Goal: Find specific page/section: Find specific page/section

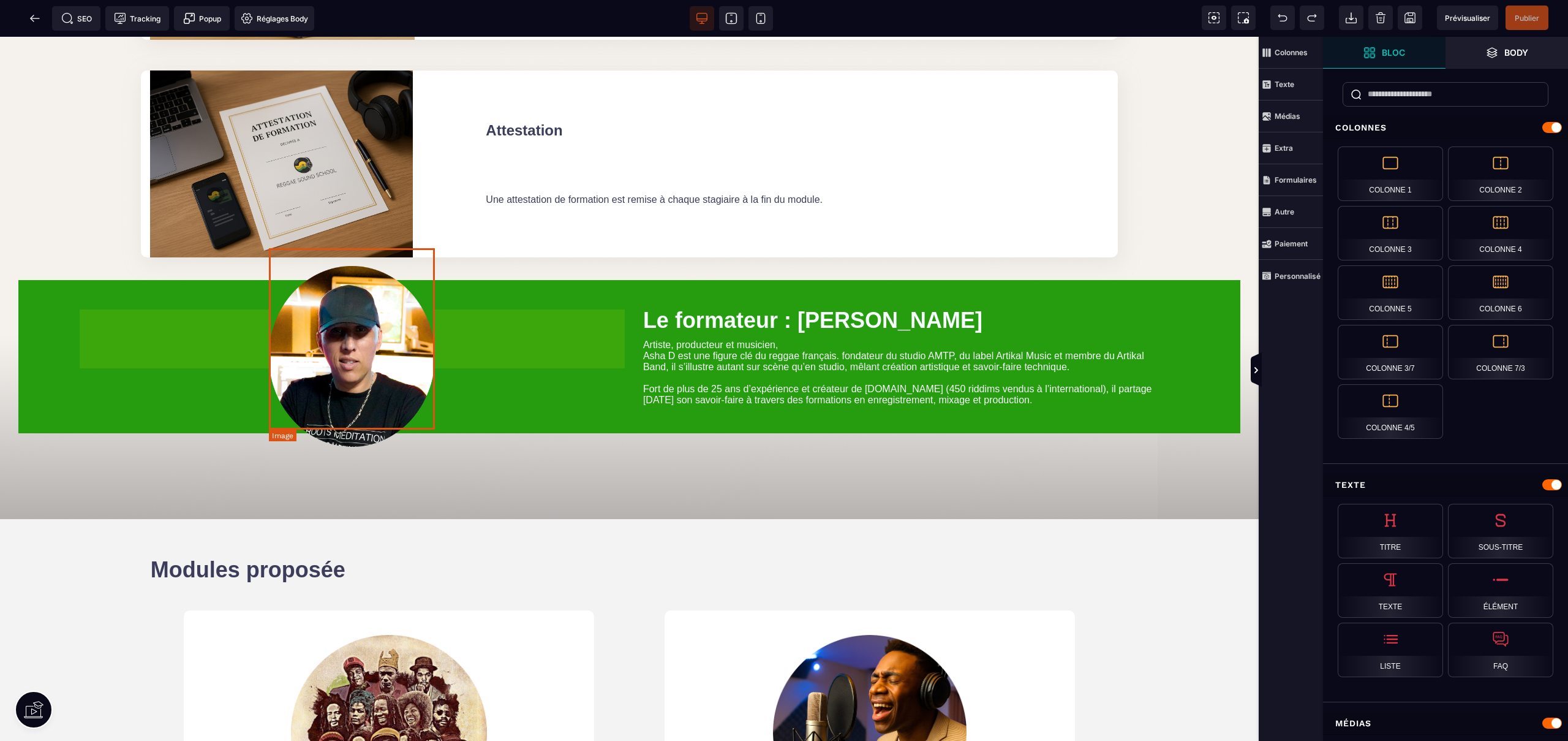
scroll to position [5250, 0]
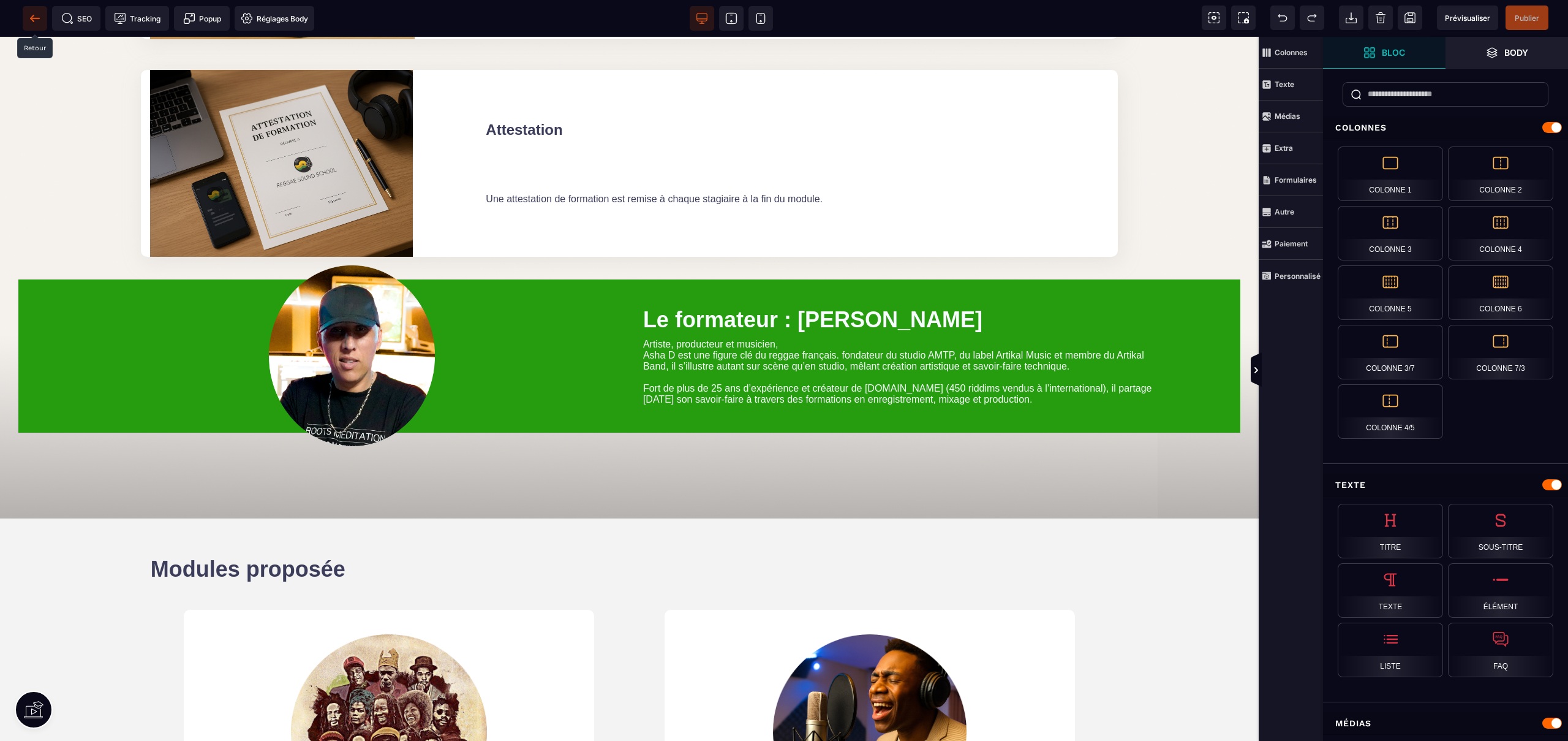
click at [34, 13] on icon at bounding box center [34, 17] width 12 height 12
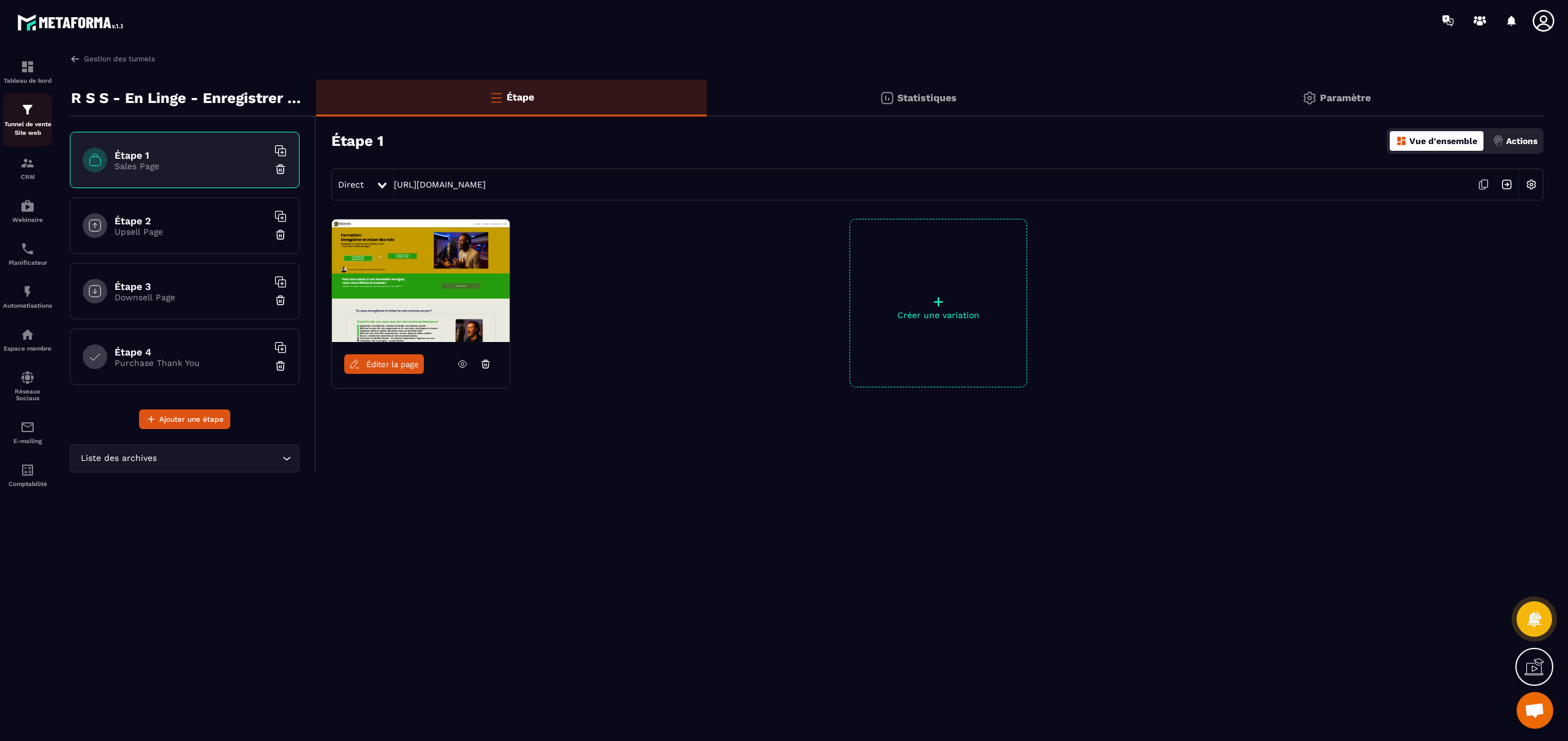
click at [30, 115] on img at bounding box center [28, 109] width 15 height 15
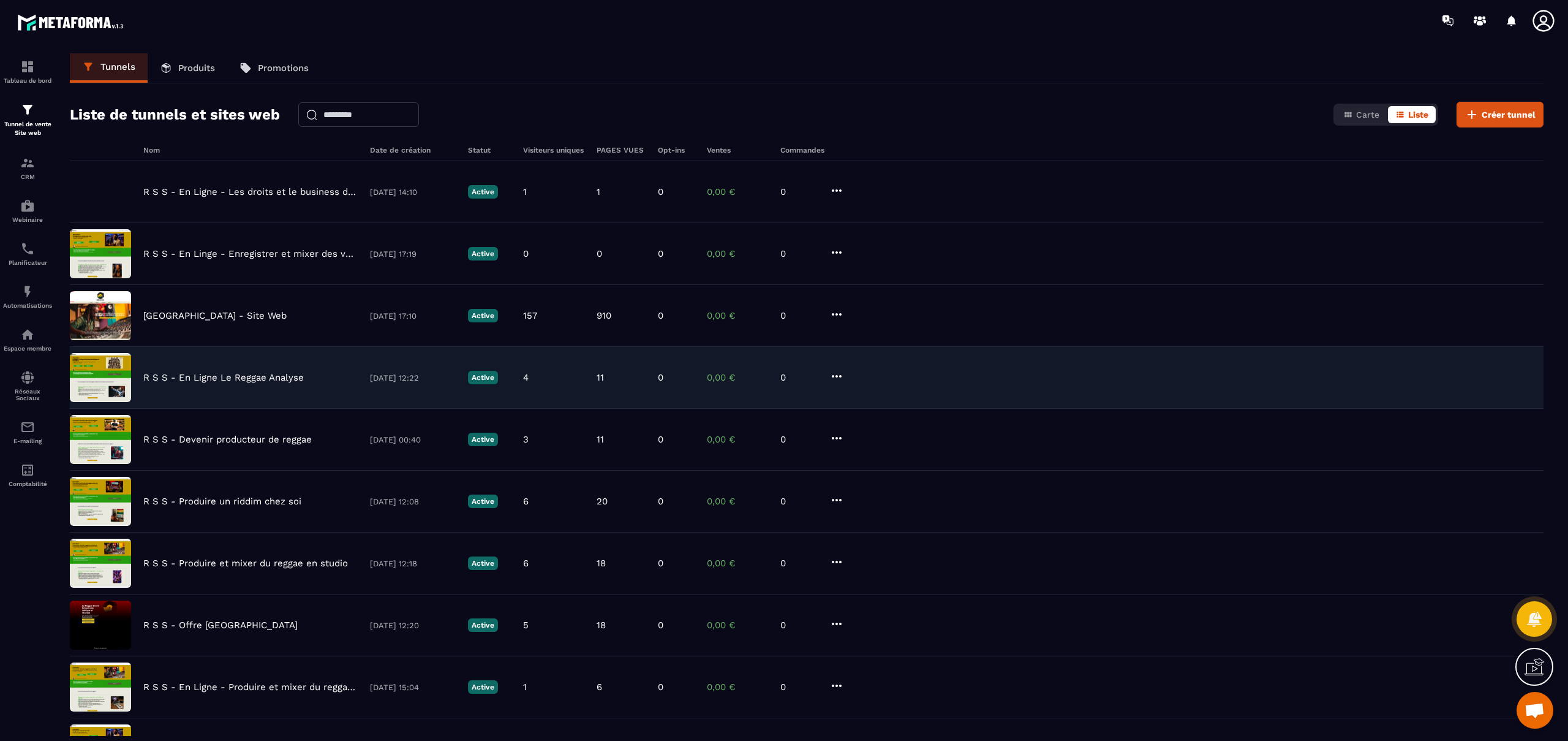
click at [251, 377] on p "R S S - En Ligne Le Reggae Analyse" at bounding box center [223, 377] width 161 height 11
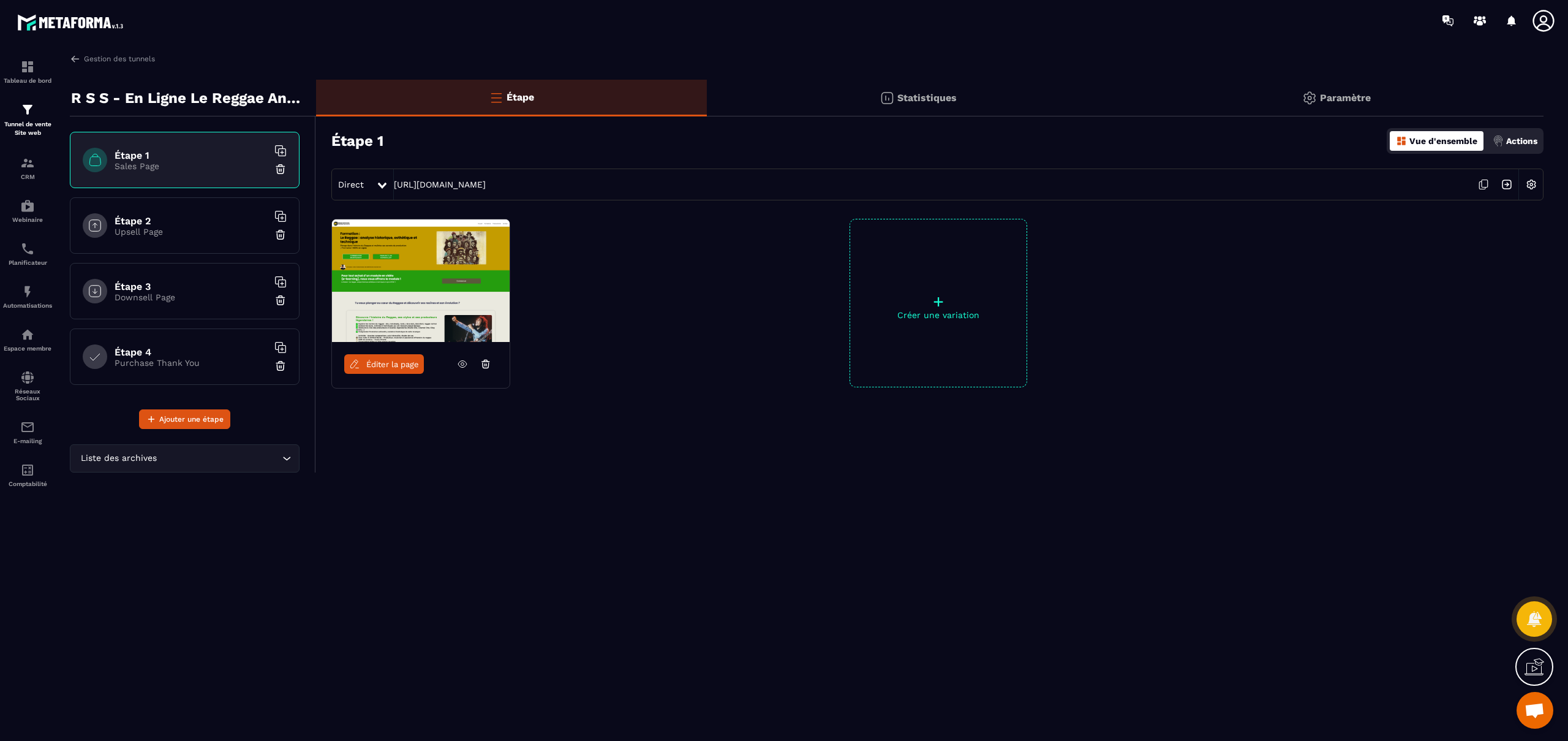
click at [384, 361] on span "Éditer la page" at bounding box center [392, 365] width 52 height 9
